Goal: Task Accomplishment & Management: Manage account settings

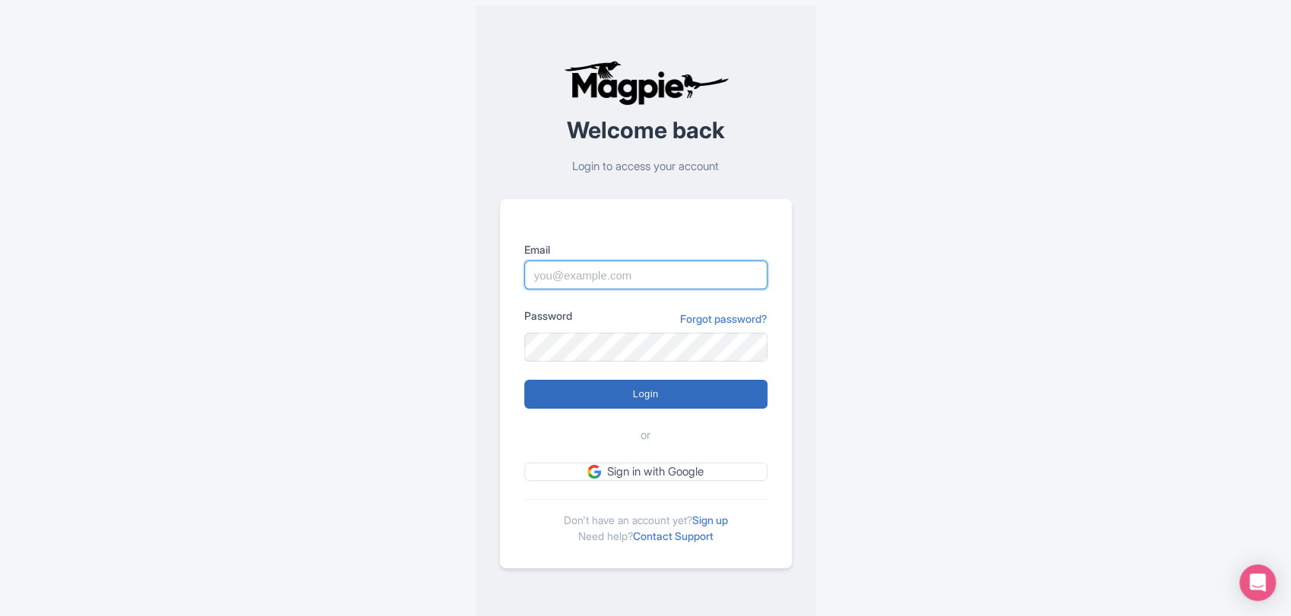
type input "sabrina@takewalks.com"
click at [631, 388] on input "Login" at bounding box center [645, 394] width 243 height 29
type input "Logging in..."
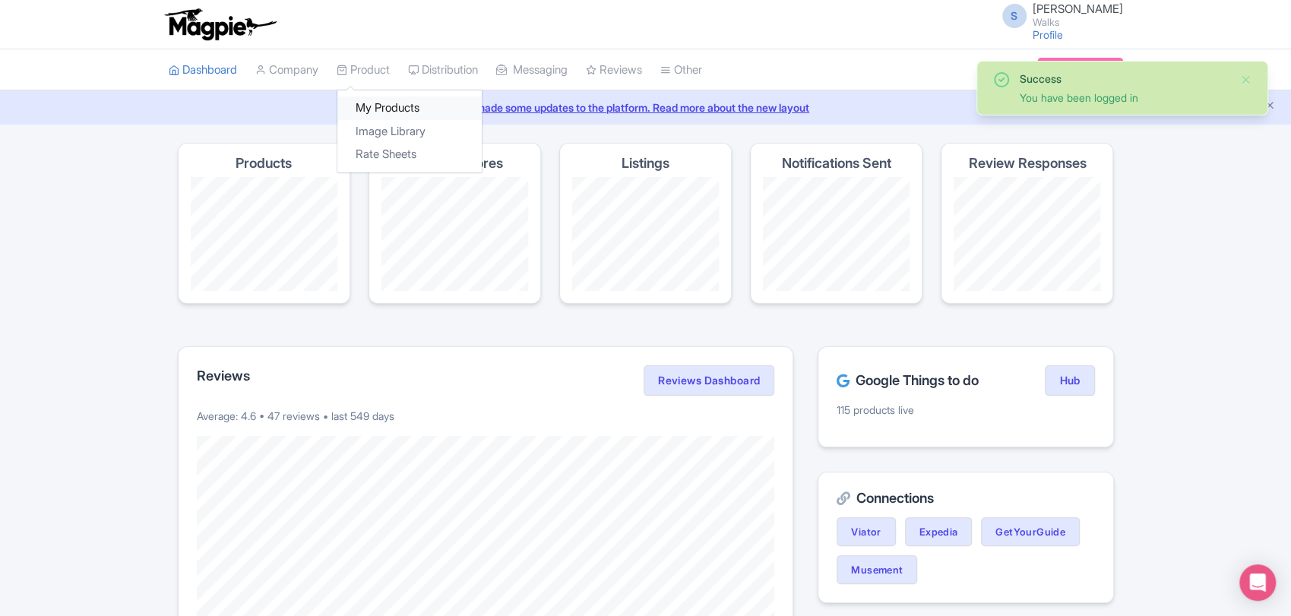
click at [385, 109] on link "My Products" at bounding box center [409, 108] width 144 height 24
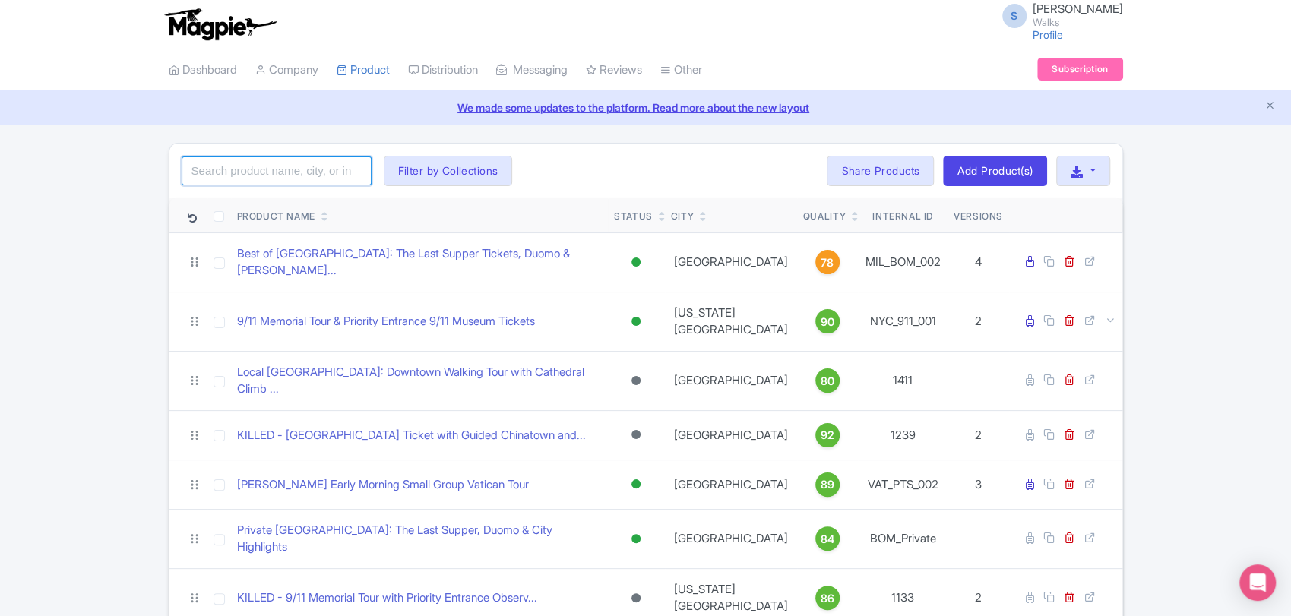
click at [285, 166] on input "search" at bounding box center [277, 171] width 190 height 29
type input "mews"
click button "Search" at bounding box center [0, 0] width 0 height 0
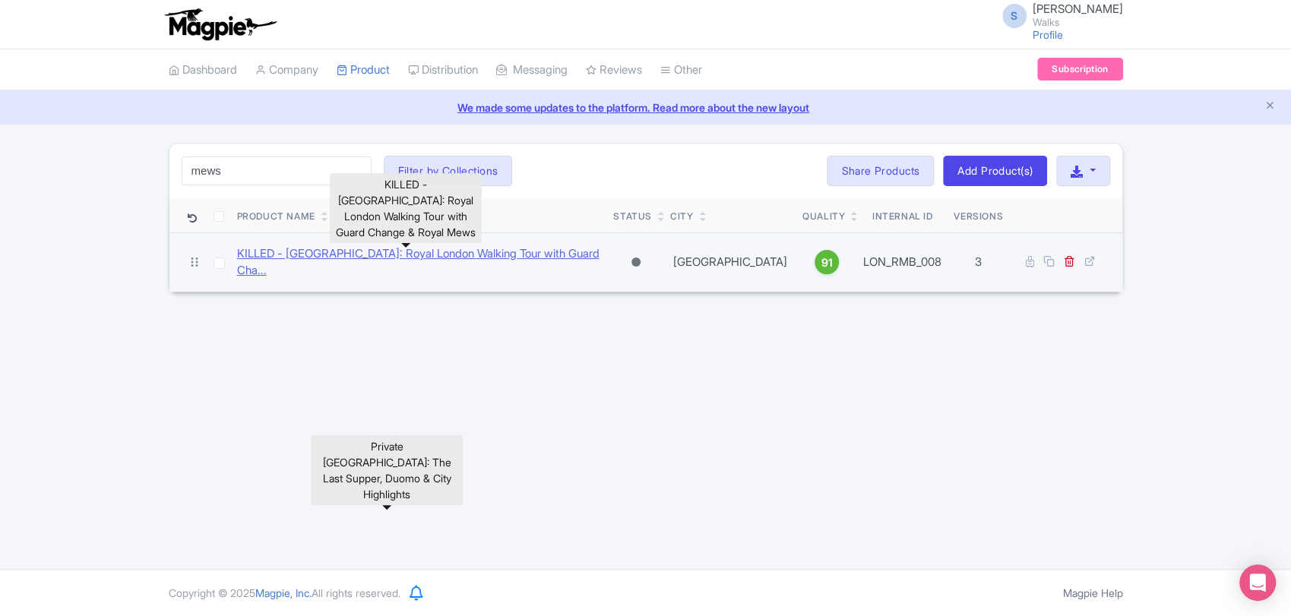
click at [511, 256] on link "KILLED - London: Royal London Walking Tour with Guard Cha..." at bounding box center [419, 262] width 365 height 34
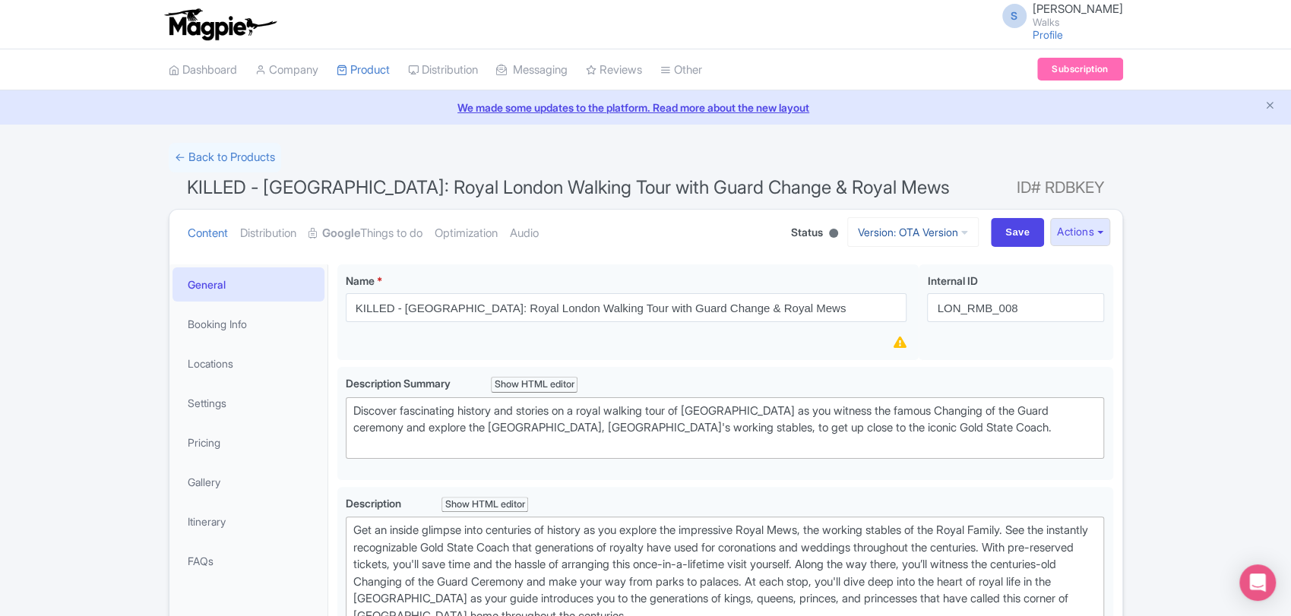
click at [918, 219] on link "Version: OTA Version" at bounding box center [912, 232] width 131 height 30
click at [884, 329] on link "Viator Version" at bounding box center [915, 338] width 144 height 24
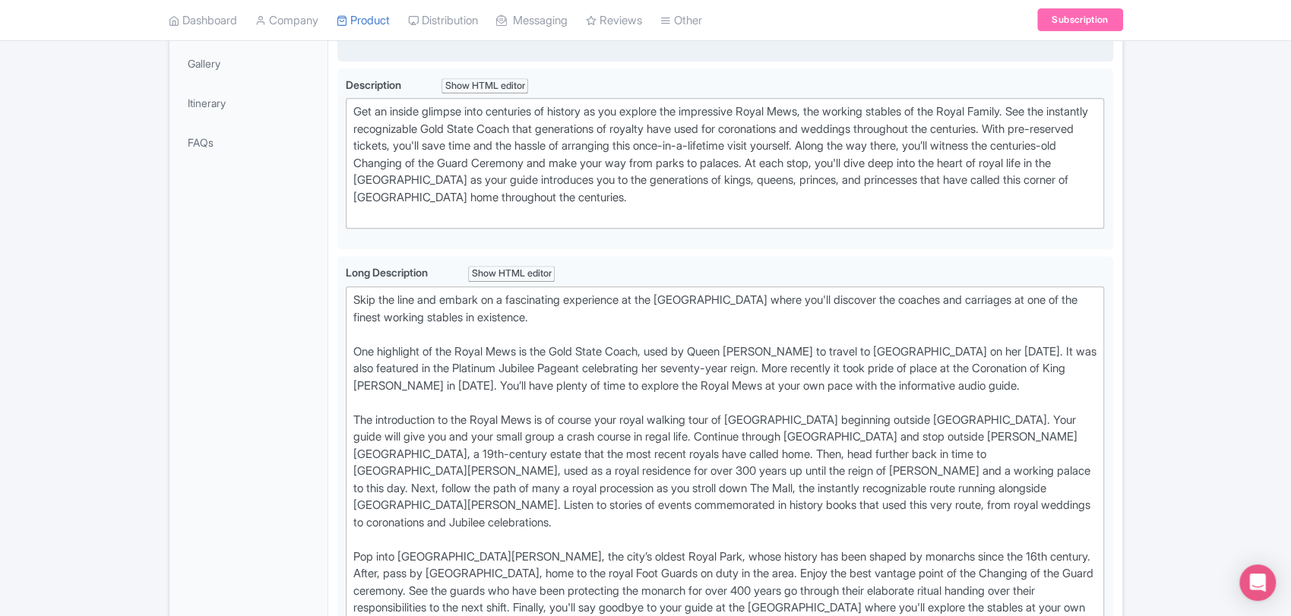
scroll to position [573, 0]
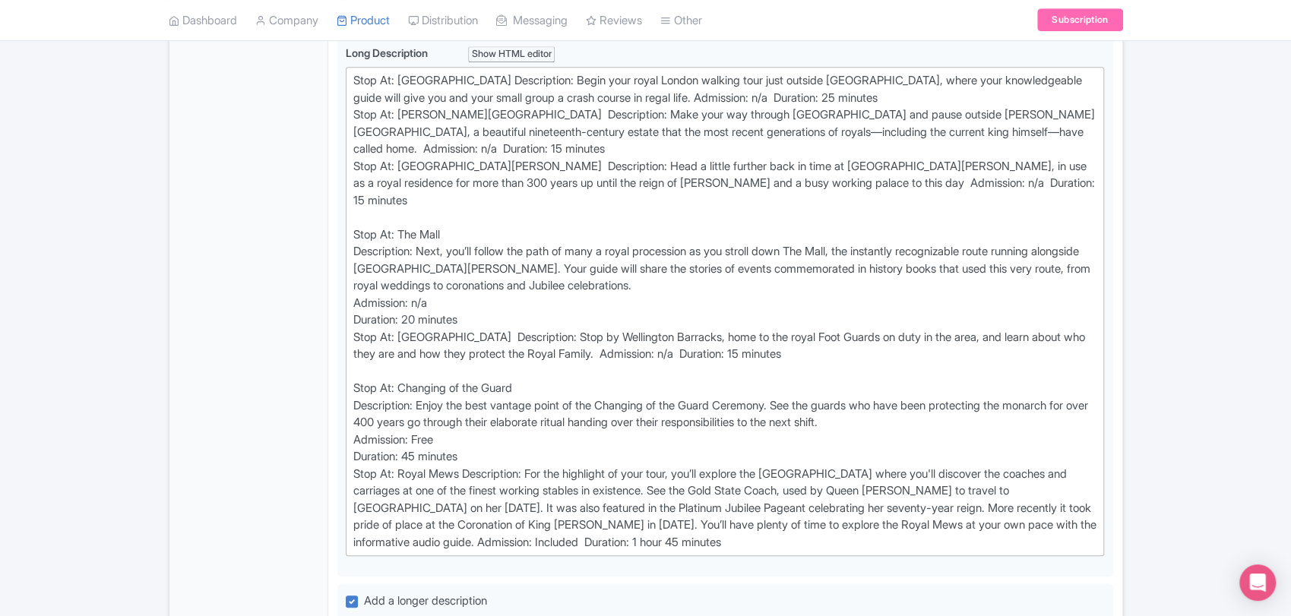
scroll to position [706, 0]
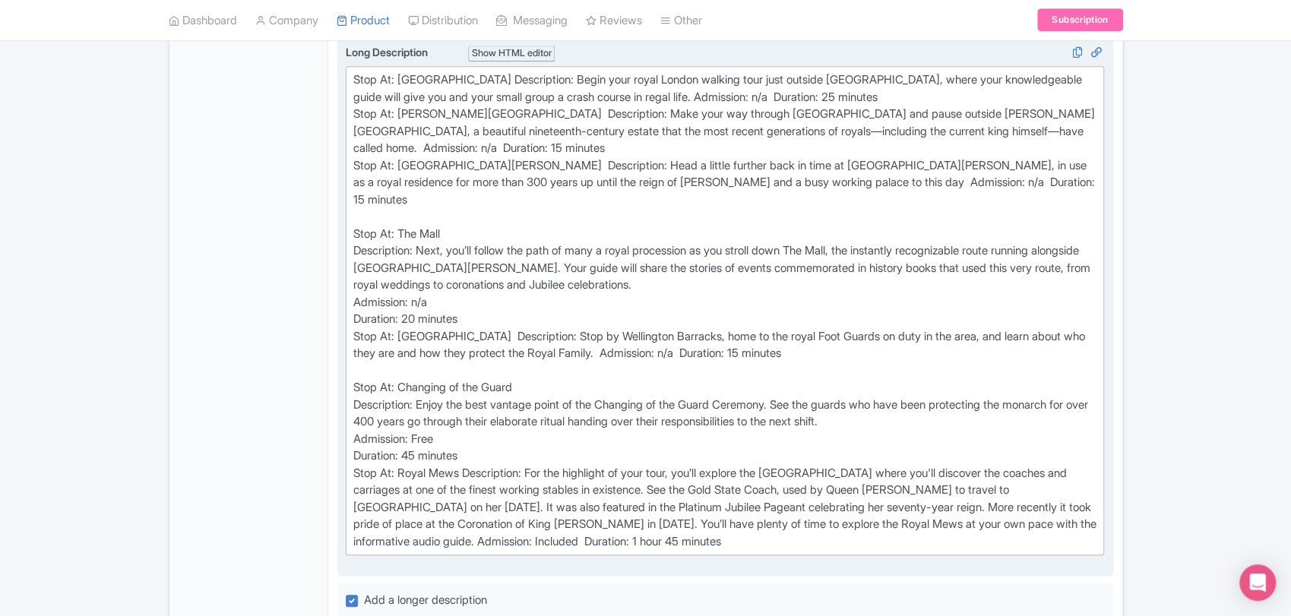
click at [546, 442] on div "Stop At: Canada Gate Description: Begin your royal London walking tour just out…" at bounding box center [725, 310] width 744 height 479
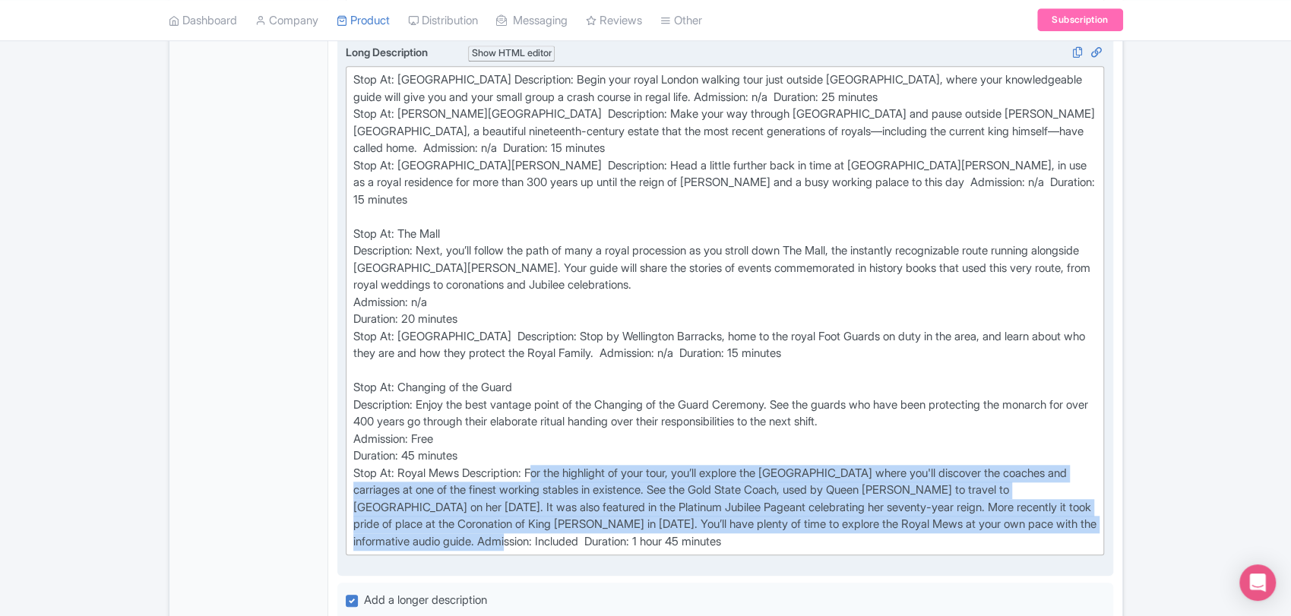
drag, startPoint x: 536, startPoint y: 425, endPoint x: 583, endPoint y: 489, distance: 80.4
click at [583, 489] on div "Stop At: Canada Gate Description: Begin your royal London walking tour just out…" at bounding box center [725, 310] width 744 height 479
type trix-editor "<div>Stop At: Canada Gate Description: Begin your royal London walking tour jus…"
copy div "For the highlight of your tour, you’ll explore the Royal Mews where you'll disc…"
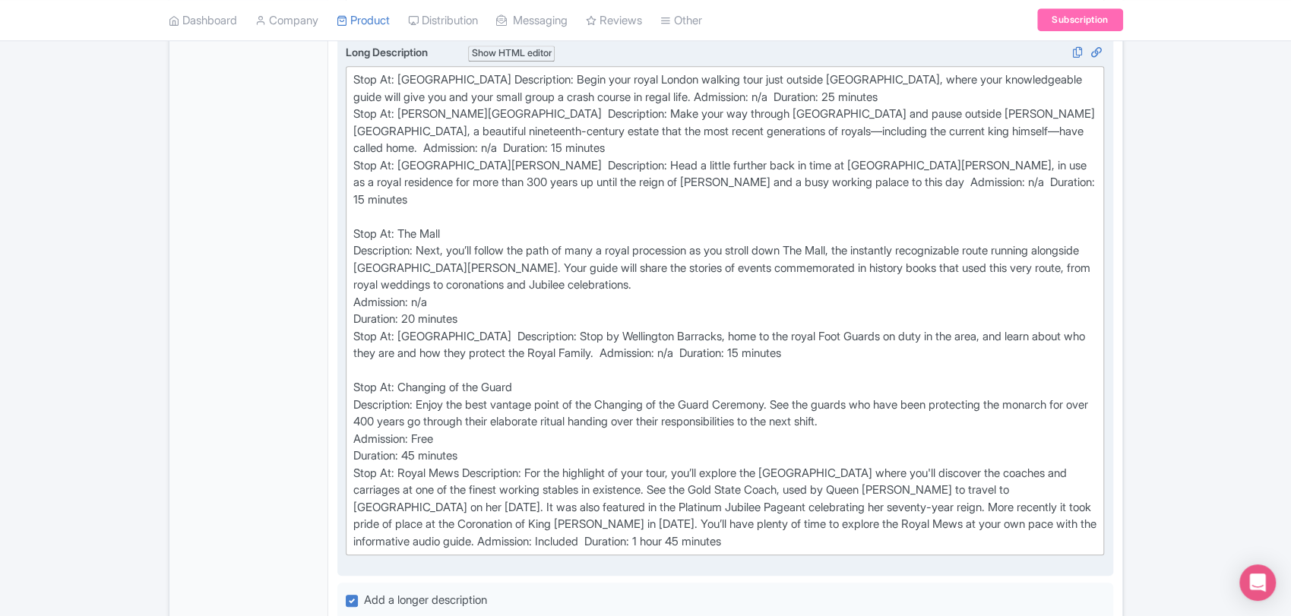
drag, startPoint x: 920, startPoint y: 377, endPoint x: 419, endPoint y: 356, distance: 501.9
click at [419, 356] on div "Stop At: Canada Gate Description: Begin your royal London walking tour just out…" at bounding box center [725, 310] width 744 height 479
copy div "Enjoy the best vantage point of the Changing of the Guard Ceremony. See the gua…"
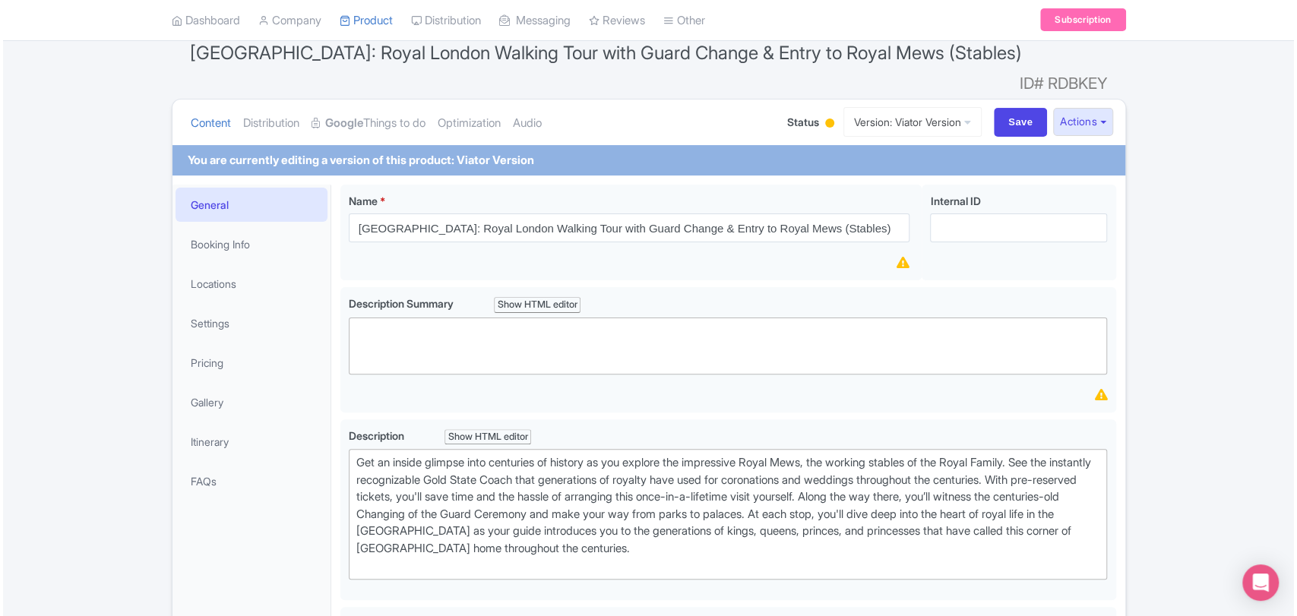
scroll to position [53, 0]
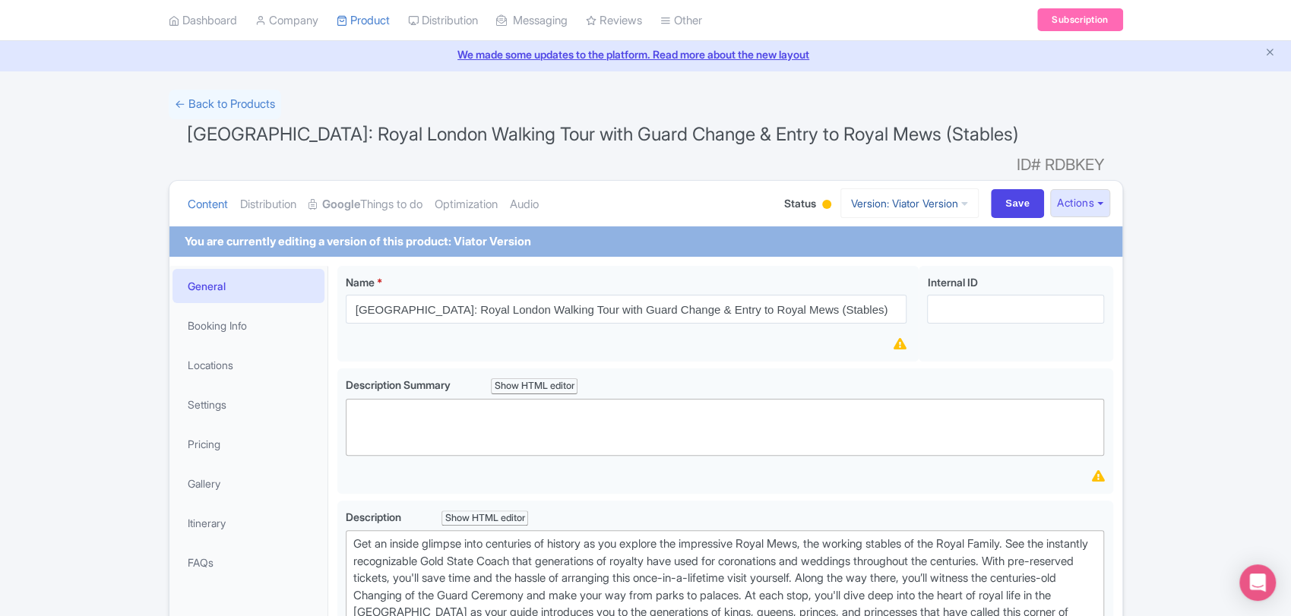
click at [889, 188] on link "Version: Viator Version" at bounding box center [909, 203] width 138 height 30
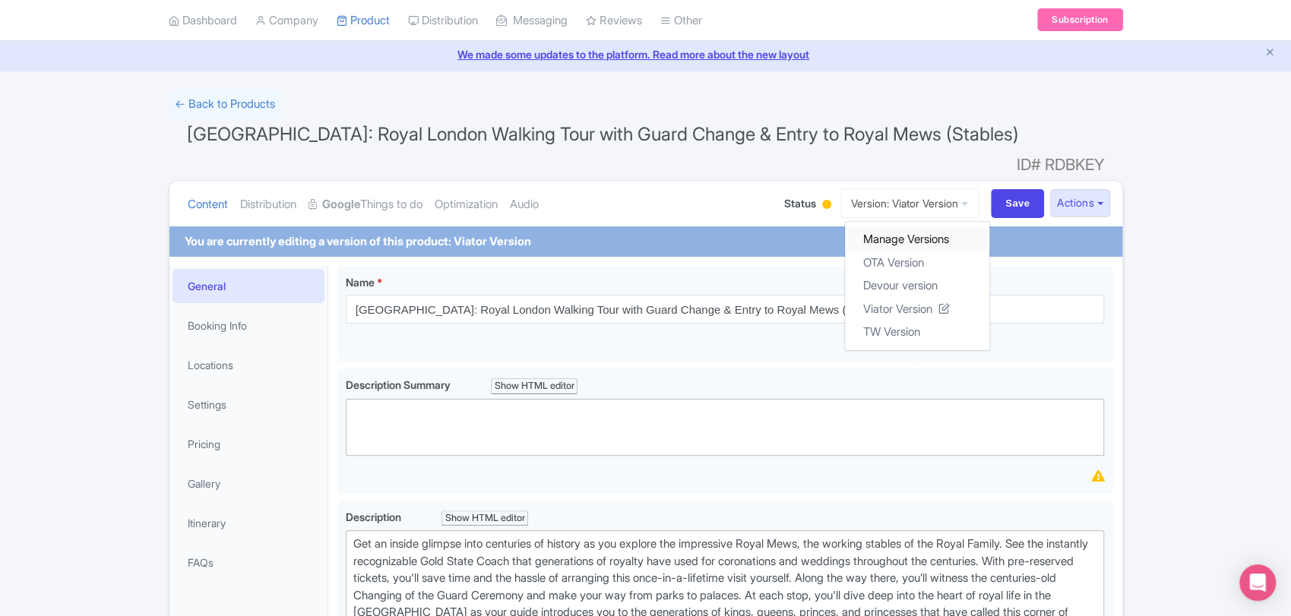
click at [883, 228] on link "Manage Versions" at bounding box center [917, 240] width 144 height 24
click at [889, 251] on link "OTA Version" at bounding box center [917, 263] width 144 height 24
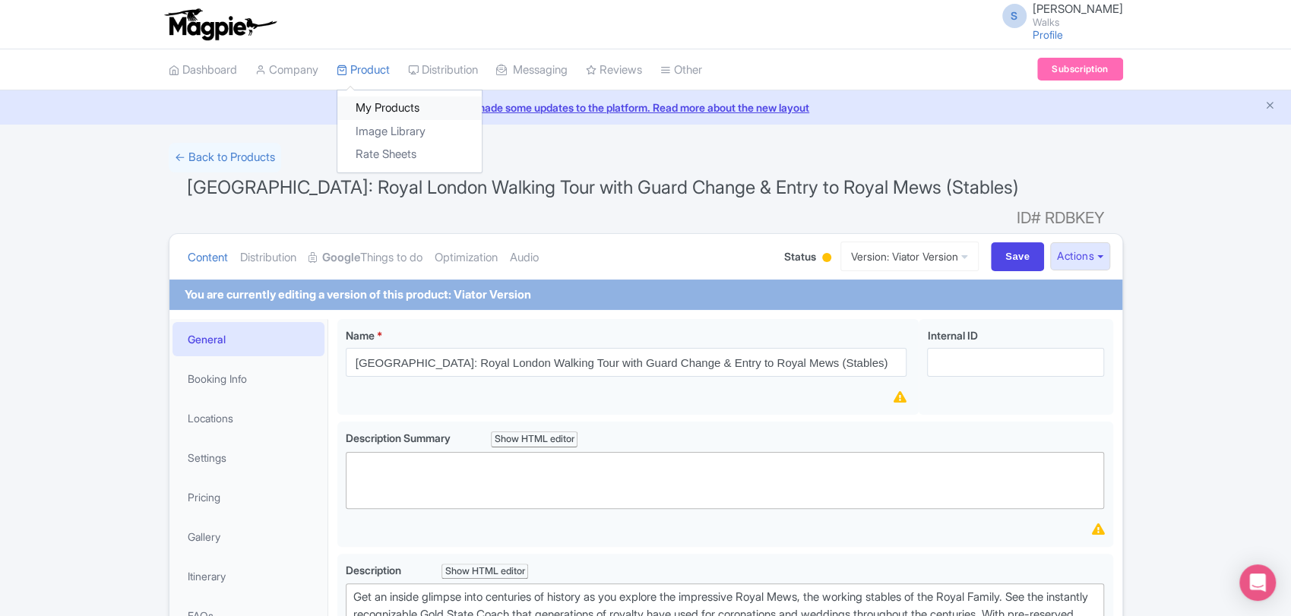
click at [372, 99] on link "My Products" at bounding box center [409, 108] width 144 height 24
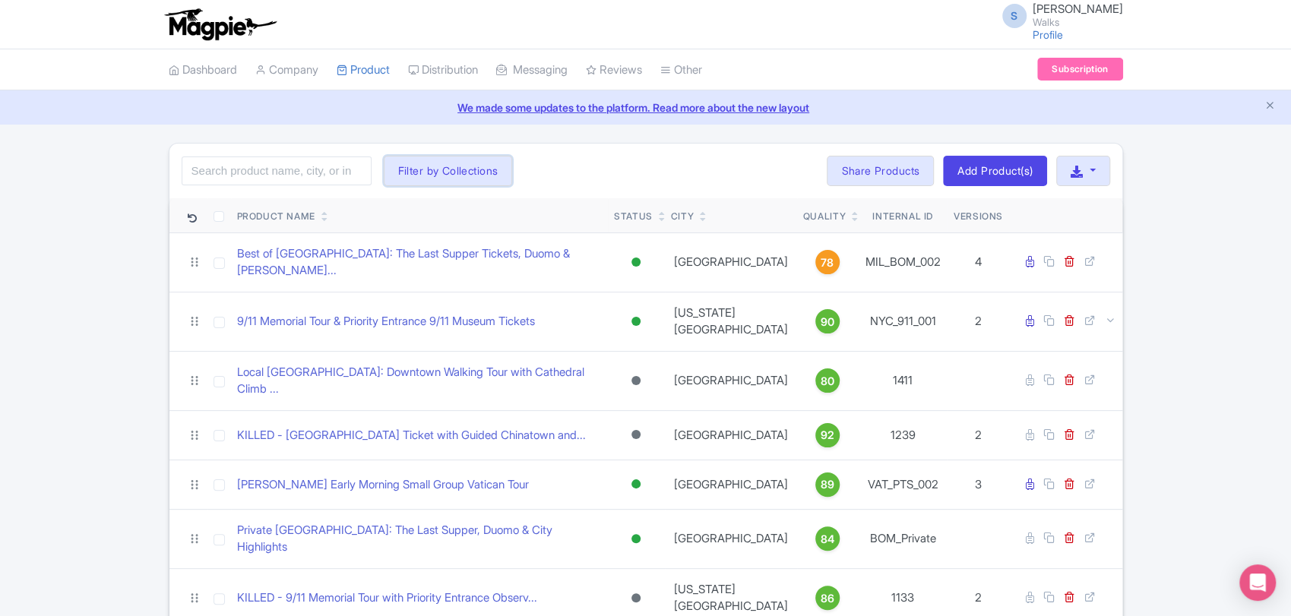
click at [429, 175] on button "Filter by Collections" at bounding box center [448, 171] width 129 height 30
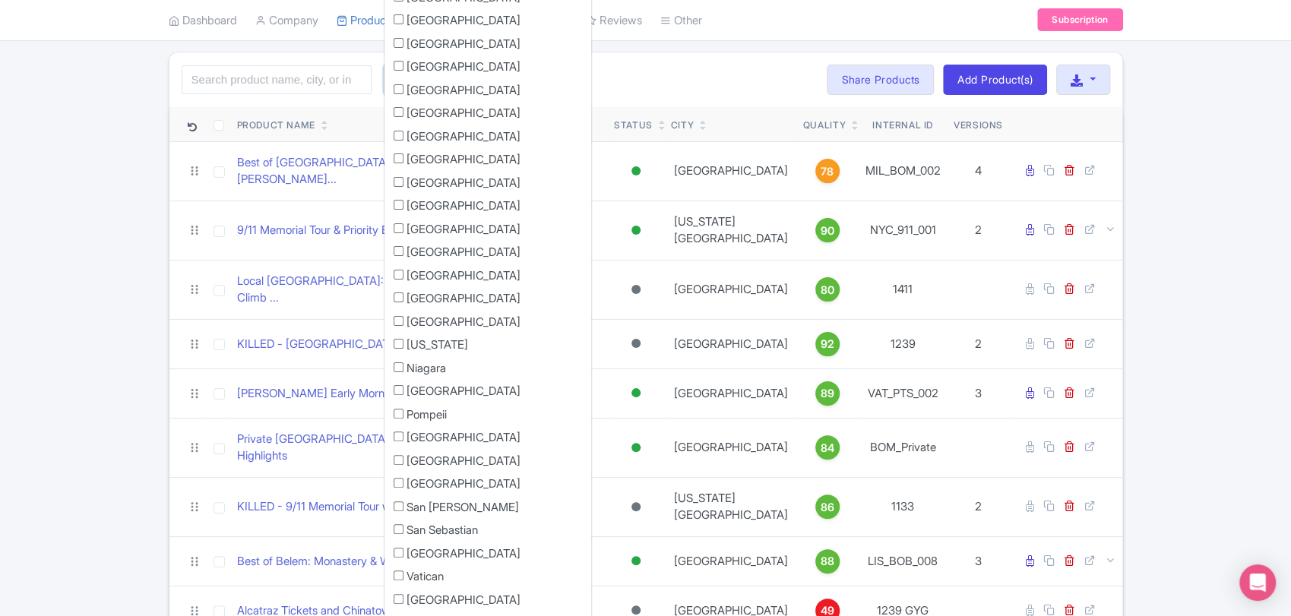
scroll to position [85, 0]
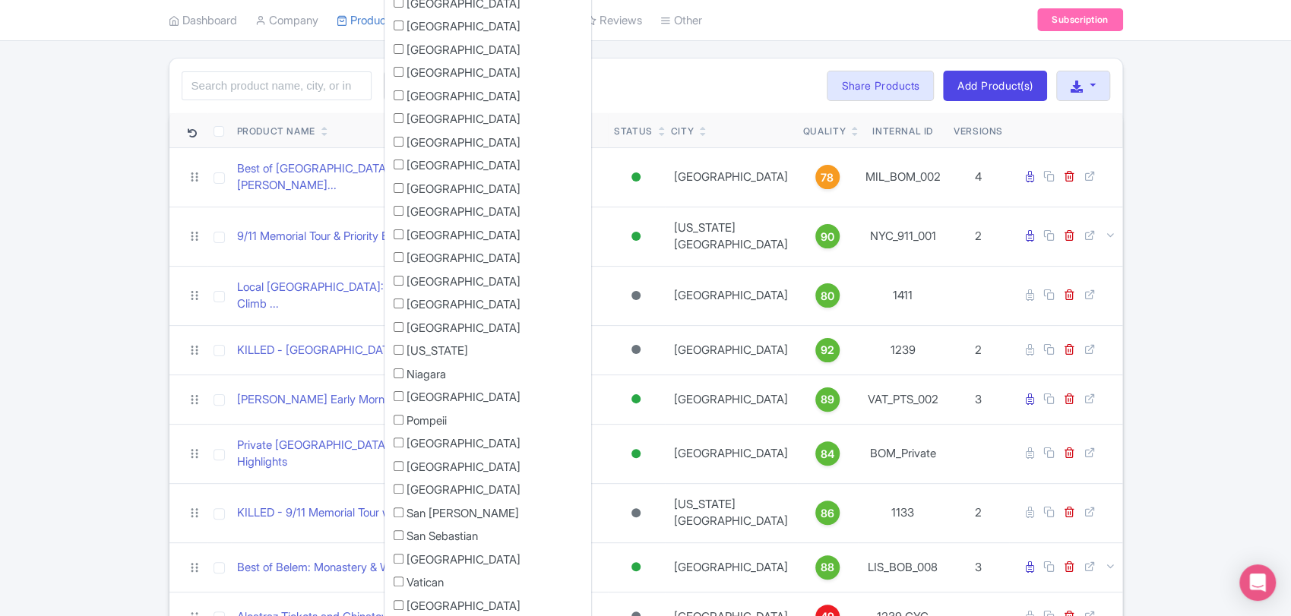
click at [395, 185] on input "[GEOGRAPHIC_DATA]" at bounding box center [399, 188] width 10 height 10
checkbox input "true"
click at [626, 84] on div "Search Filter by Collections Amsterdam Athens Barcelona Bologna Bordeaux Boston…" at bounding box center [645, 86] width 953 height 55
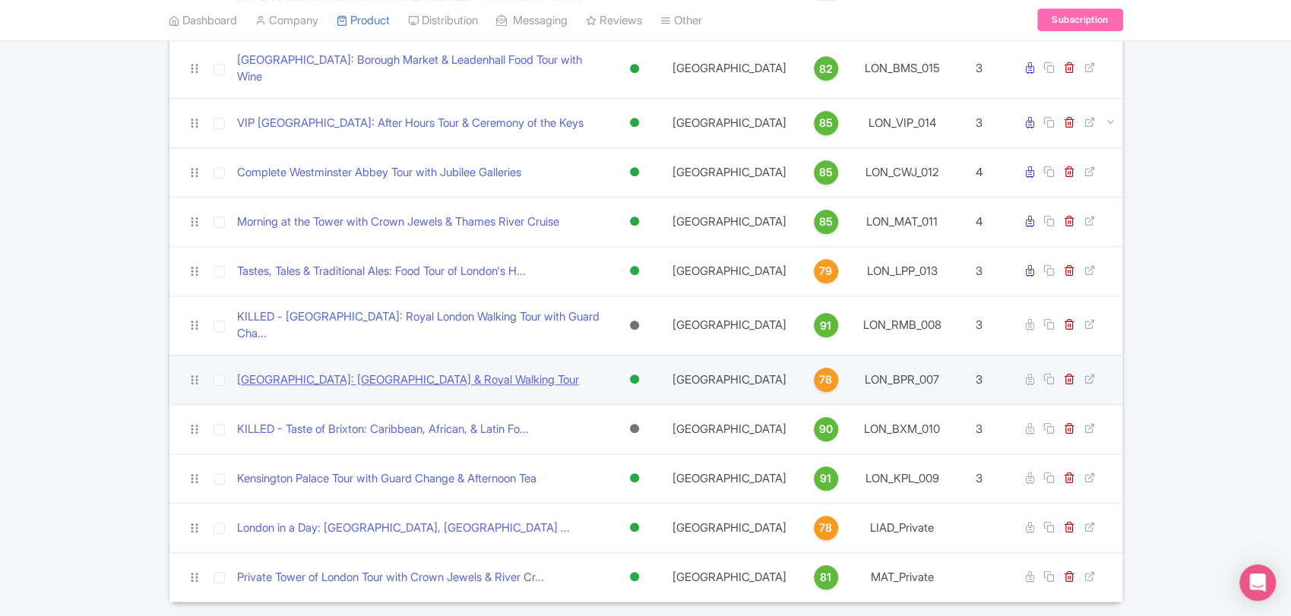
scroll to position [697, 0]
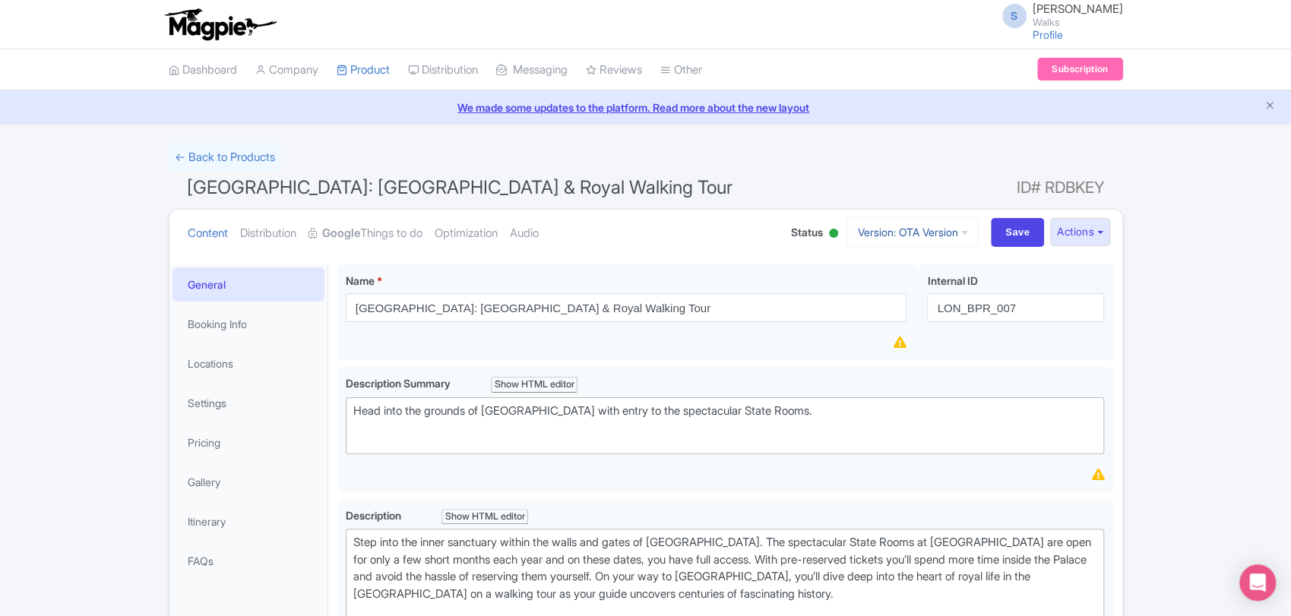
click at [938, 232] on link "Version: OTA Version" at bounding box center [912, 232] width 131 height 30
click at [875, 332] on link "Viator Version" at bounding box center [915, 338] width 144 height 24
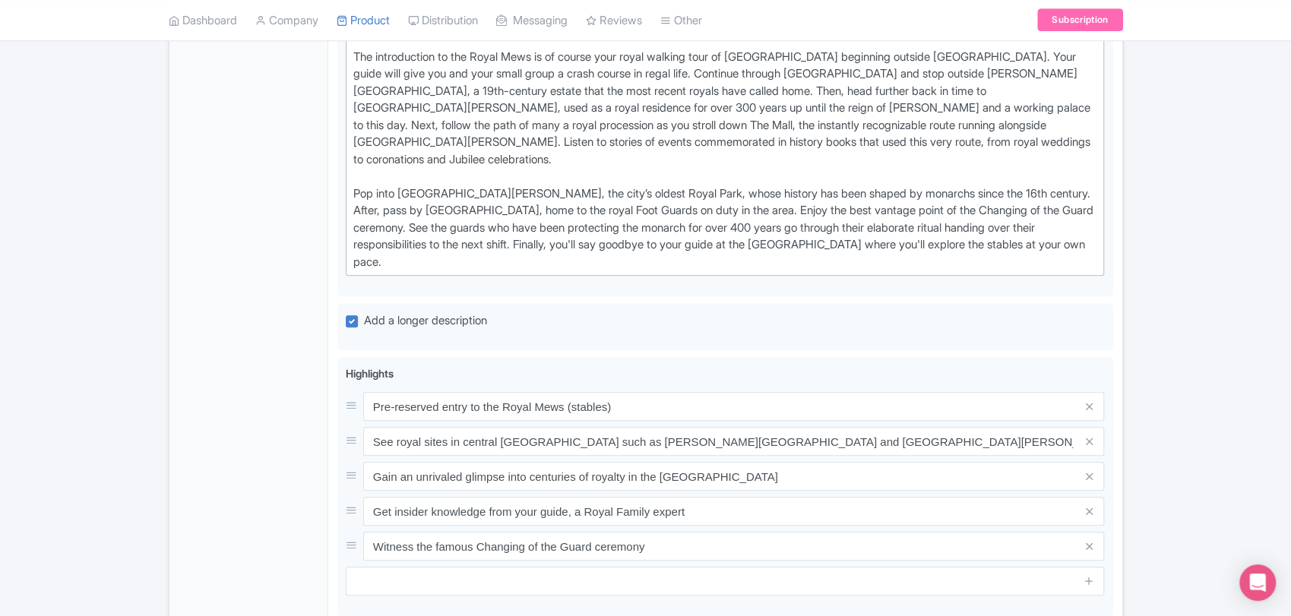
scroll to position [1103, 0]
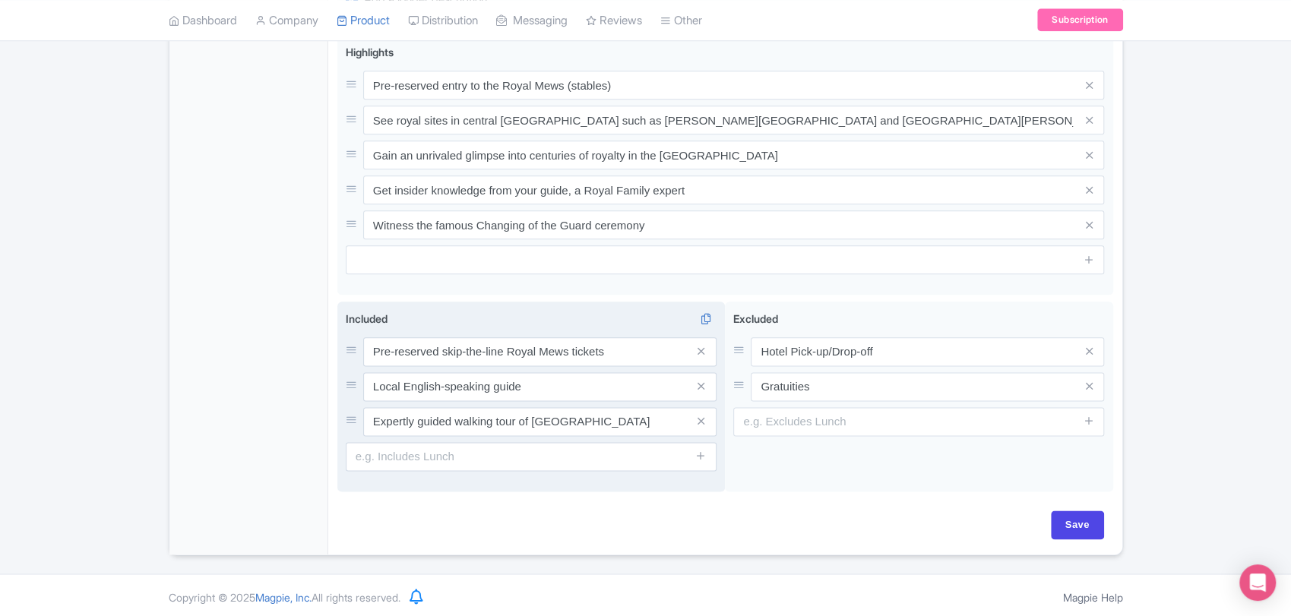
click at [571, 332] on div "Included i Pre-reserved skip-the-line Royal Mews tickets Local English-speaking…" at bounding box center [531, 391] width 371 height 160
click at [571, 337] on input "Pre-reserved skip-the-line Royal Mews tickets" at bounding box center [539, 351] width 353 height 29
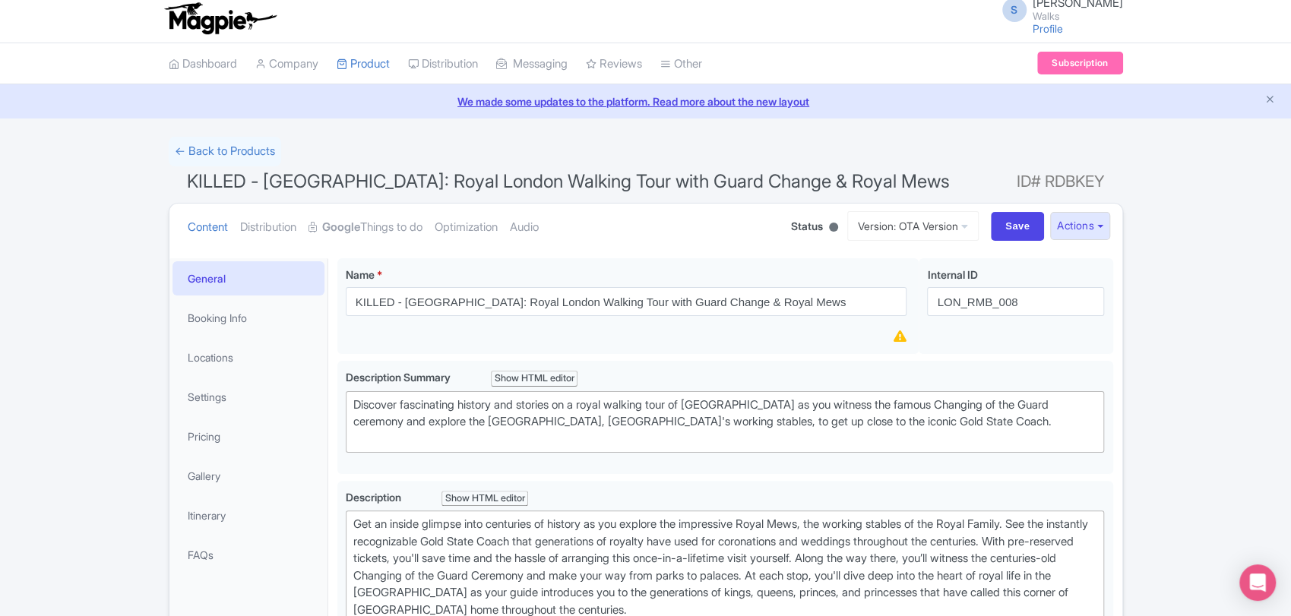
scroll to position [0, 0]
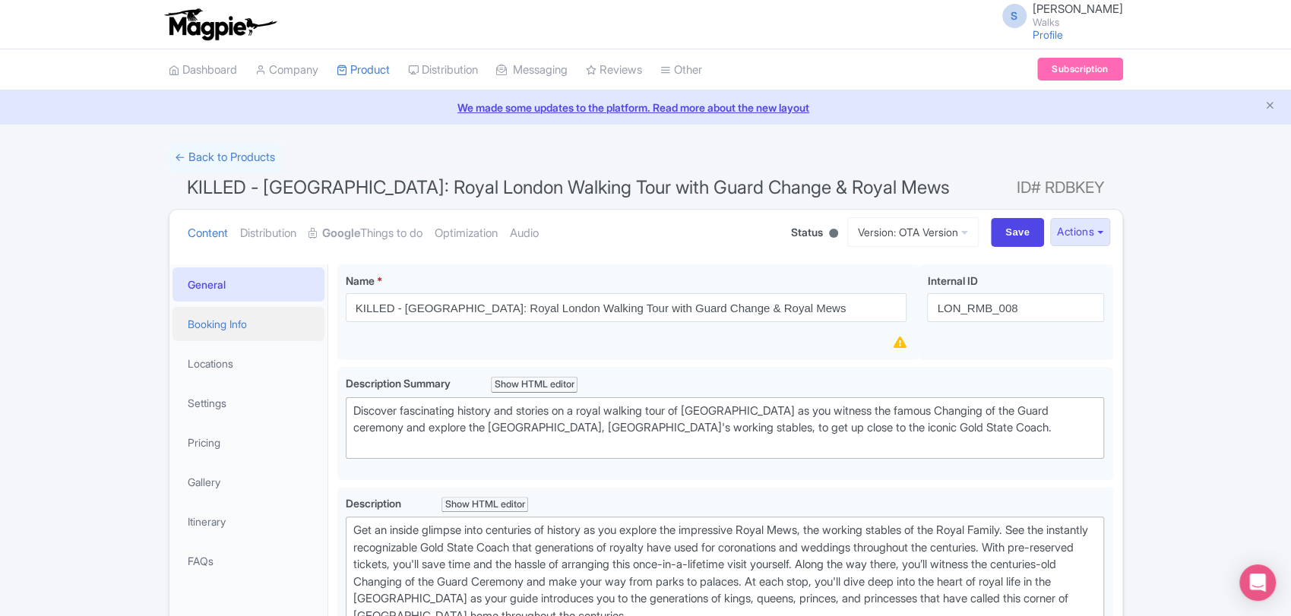
click at [245, 324] on link "Booking Info" at bounding box center [248, 324] width 152 height 34
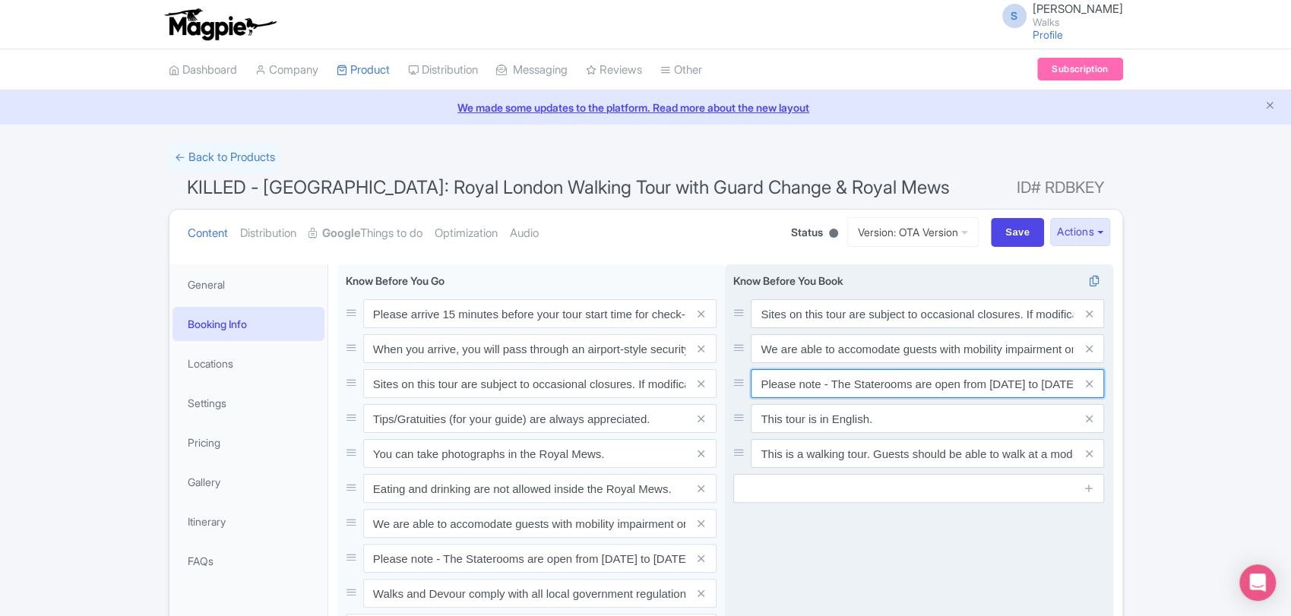
click at [908, 387] on input "Please note - The Staterooms are open from July 11 to Sept. 29 of the current f…" at bounding box center [927, 383] width 353 height 29
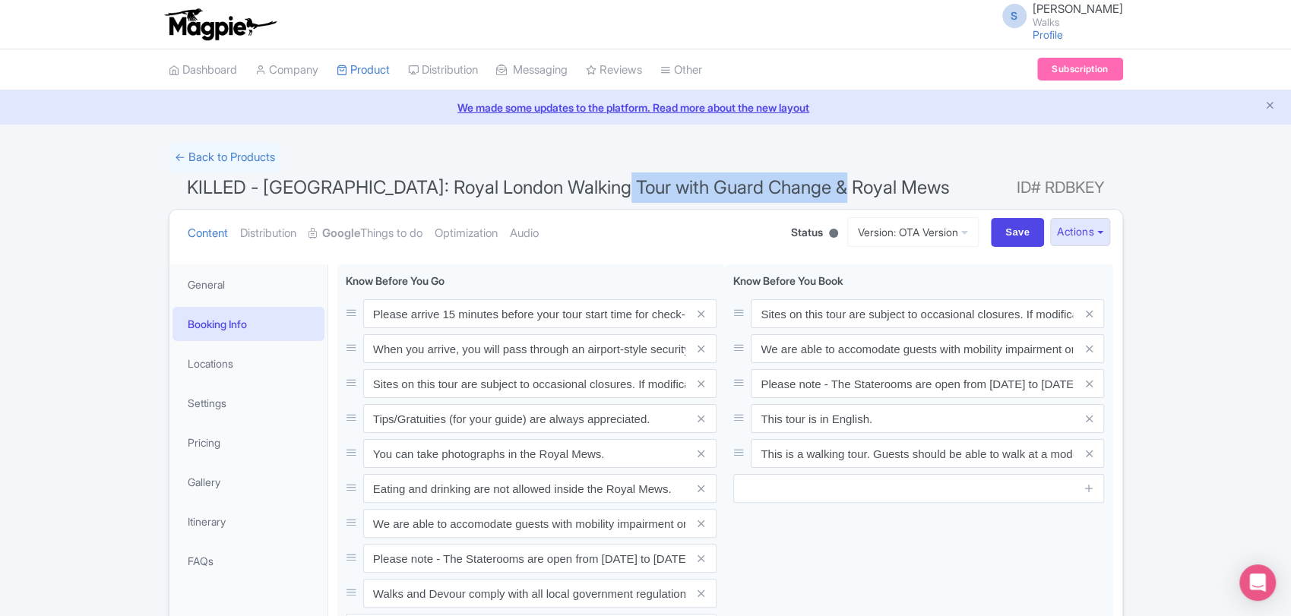
drag, startPoint x: 602, startPoint y: 184, endPoint x: 851, endPoint y: 179, distance: 248.5
click at [851, 179] on h1 "KILLED - London: Royal London Walking Tour with Guard Change & Royal Mews ID# R…" at bounding box center [646, 190] width 954 height 36
copy span "Guard Change & Royal Mews"
click at [256, 277] on link "General" at bounding box center [248, 284] width 152 height 34
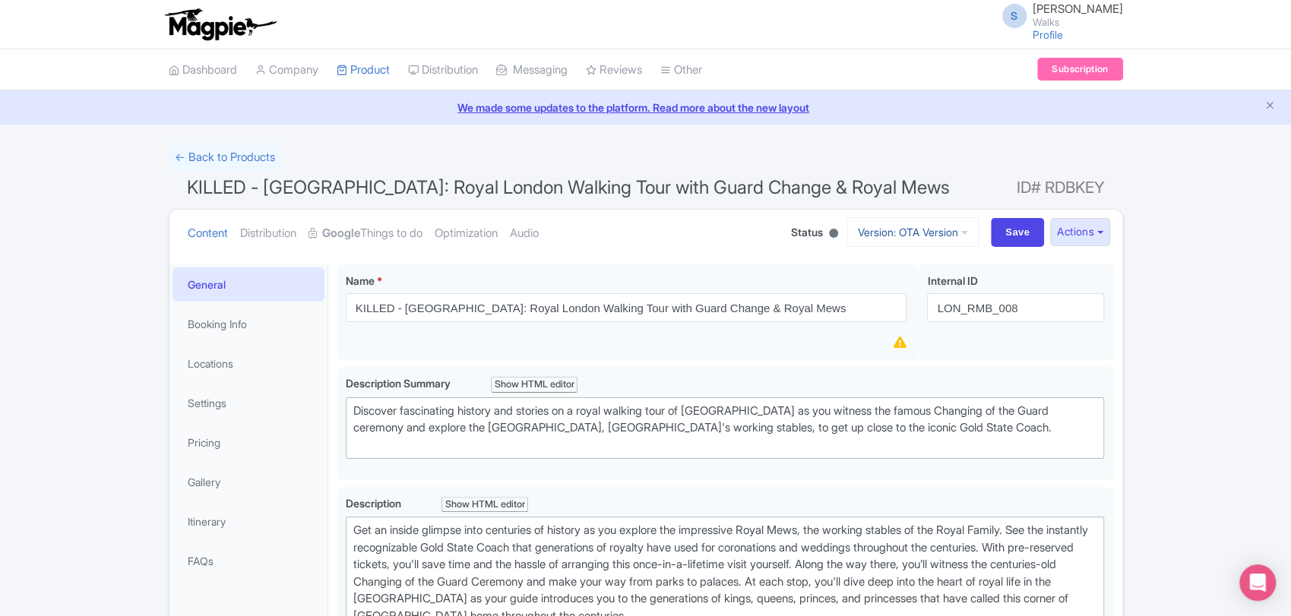
click at [930, 229] on link "Version: OTA Version" at bounding box center [912, 232] width 131 height 30
click at [891, 334] on link "Viator Version" at bounding box center [915, 338] width 144 height 24
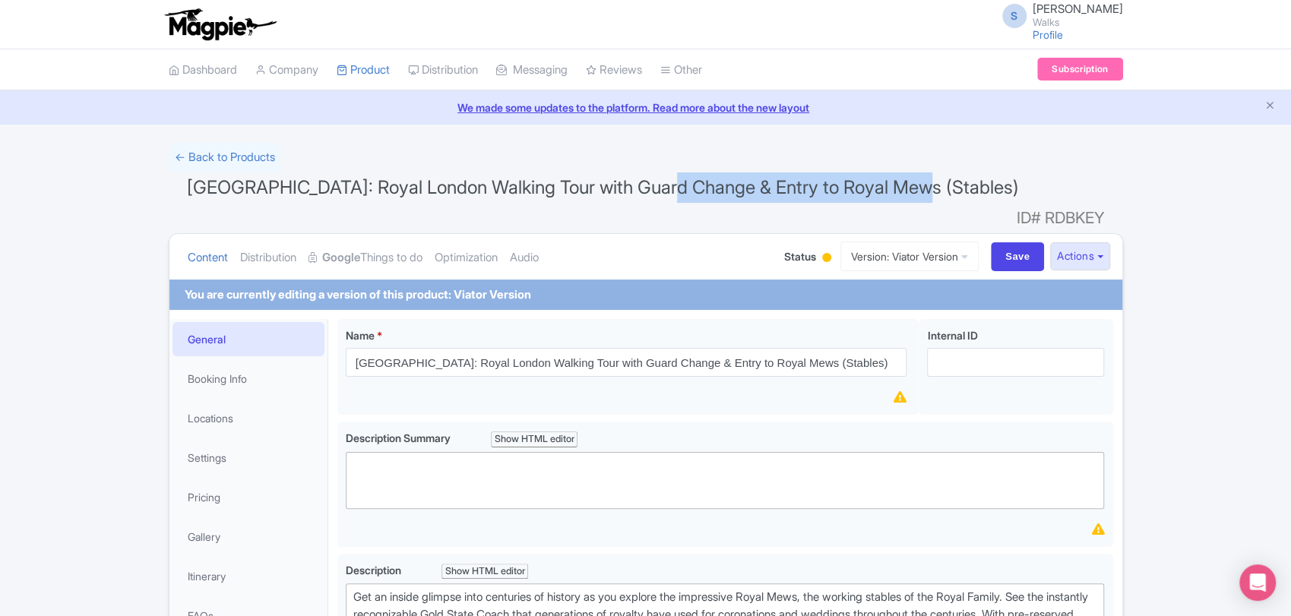
drag, startPoint x: 911, startPoint y: 185, endPoint x: 667, endPoint y: 180, distance: 243.9
click at [667, 180] on span "[GEOGRAPHIC_DATA]: Royal London Walking Tour with Guard Change & Entry to Royal…" at bounding box center [603, 187] width 832 height 22
copy span "Entry to Royal Mews (Stables)"
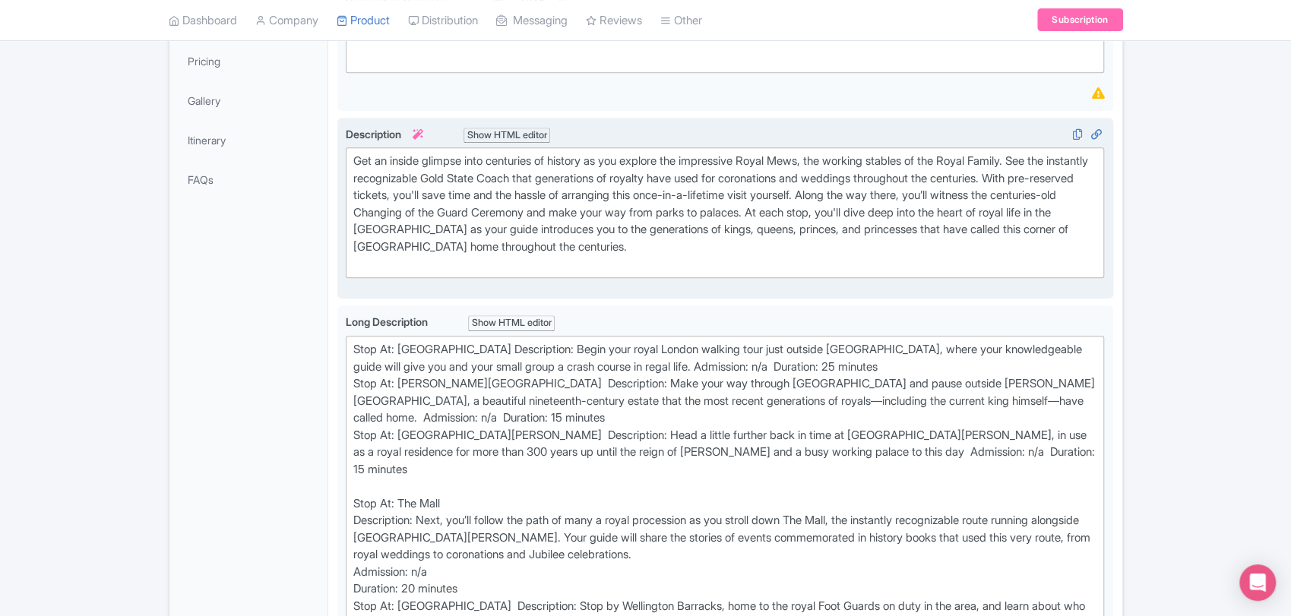
scroll to position [434, 0]
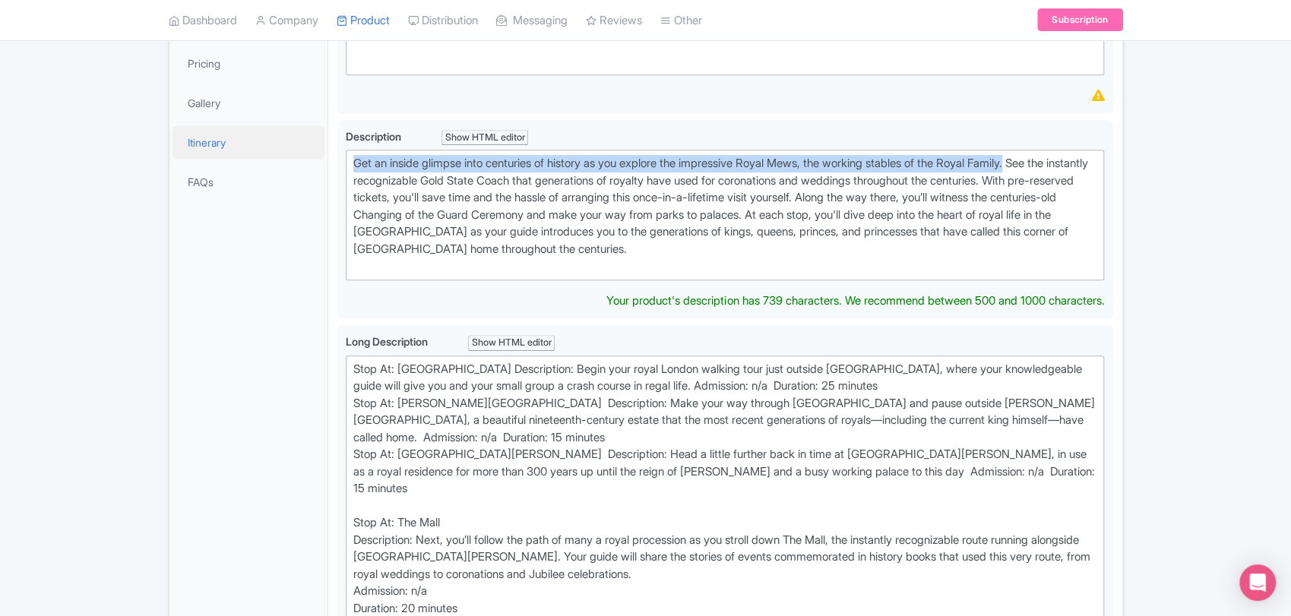
drag, startPoint x: 1045, startPoint y: 137, endPoint x: 281, endPoint y: 131, distance: 764.3
click at [281, 131] on div "General Booking Info Locations Settings Pricing Gallery Itinerary FAQs [GEOGRAP…" at bounding box center [645, 531] width 953 height 1311
type trix-editor "<div>Get an inside glimpse into centuries of history as you explore the impress…"
copy div "Get an inside glimpse into centuries of history as you explore the impressive R…"
